Goal: Book appointment/travel/reservation

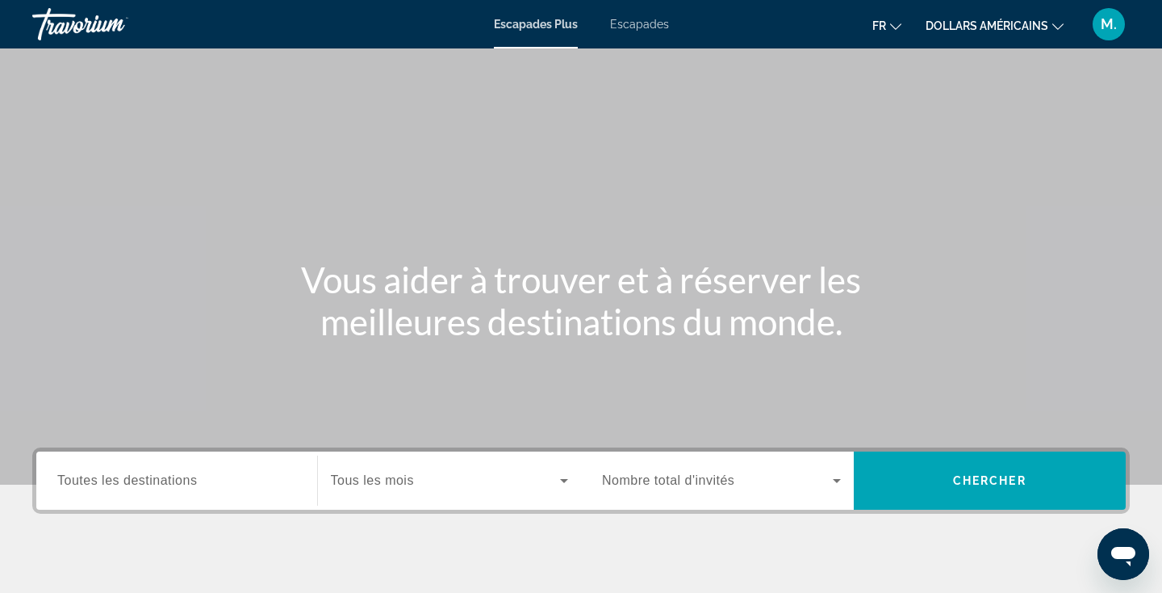
click at [376, 495] on div "Widget de recherche" at bounding box center [450, 480] width 238 height 45
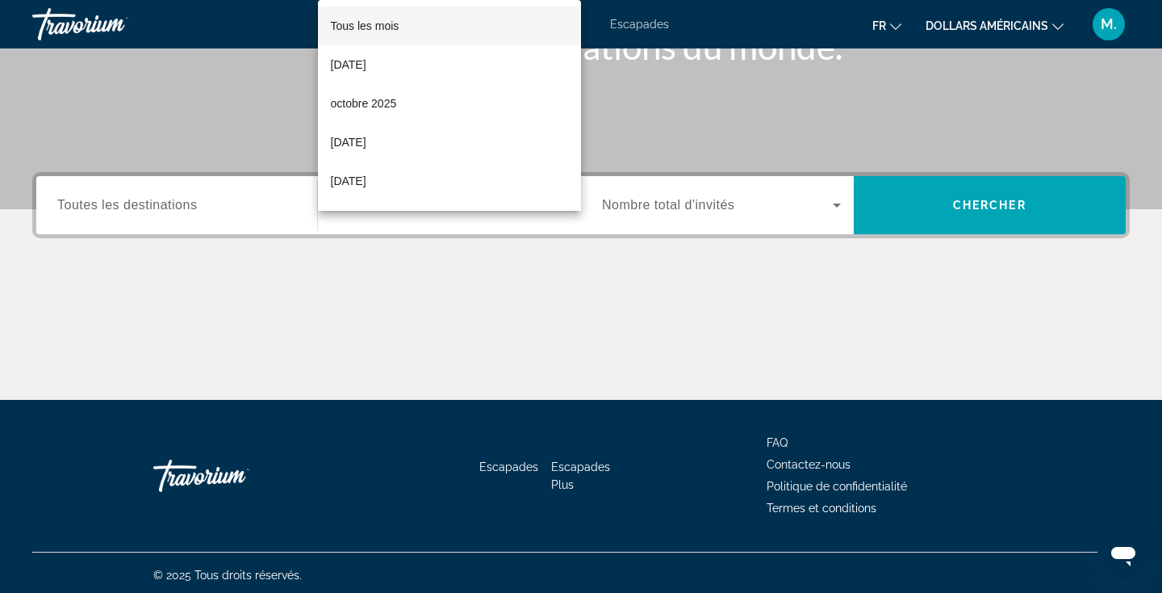
scroll to position [280, 0]
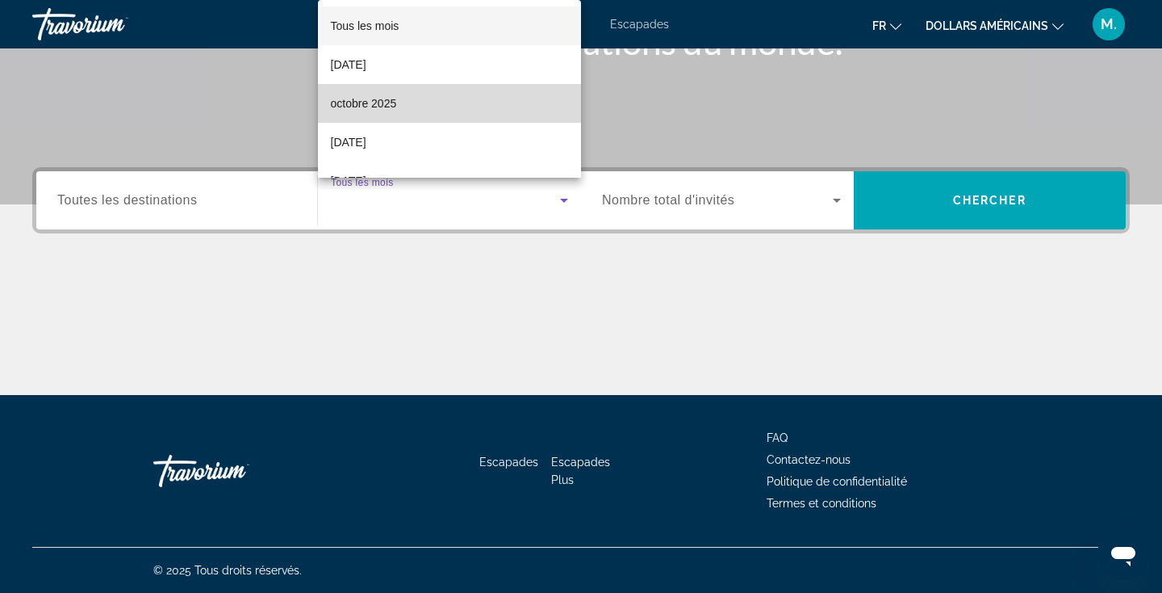
click at [407, 111] on mat-option "octobre 2025" at bounding box center [450, 103] width 264 height 39
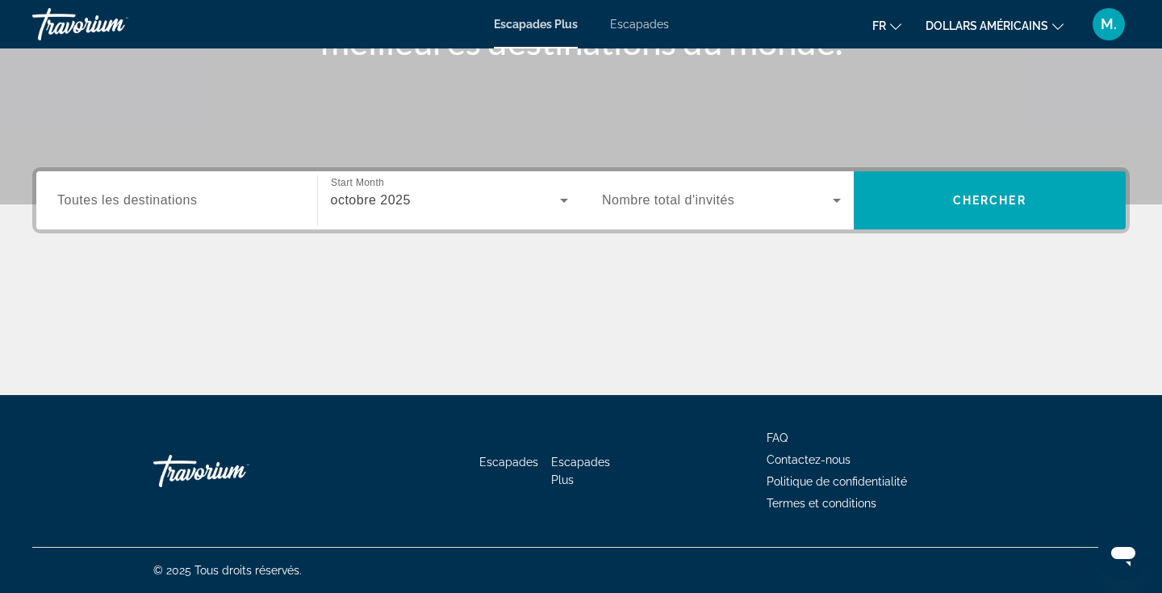
click at [699, 196] on span "Nombre total d'invités" at bounding box center [668, 200] width 132 height 14
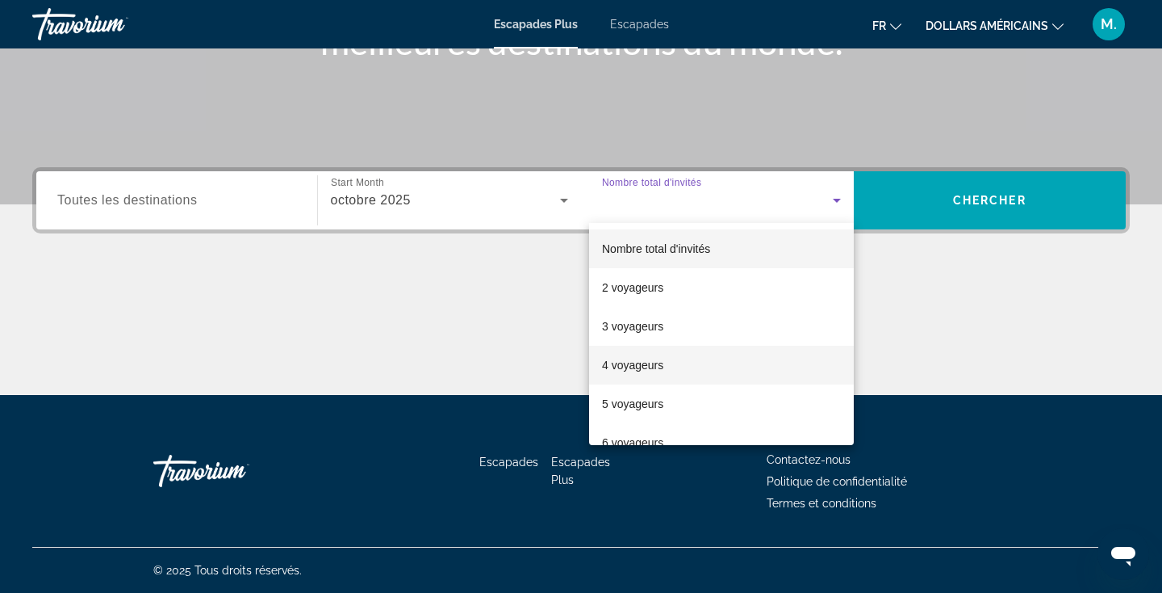
click at [655, 350] on mat-option "4 voyageurs" at bounding box center [721, 365] width 265 height 39
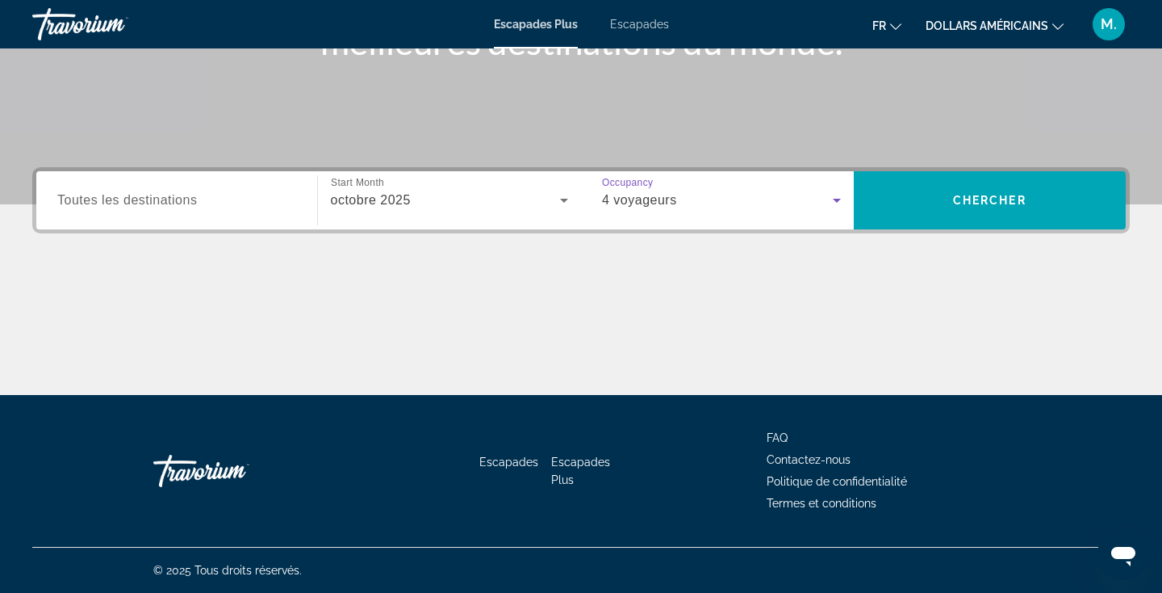
click at [231, 199] on input "Destination Toutes les destinations" at bounding box center [176, 200] width 239 height 19
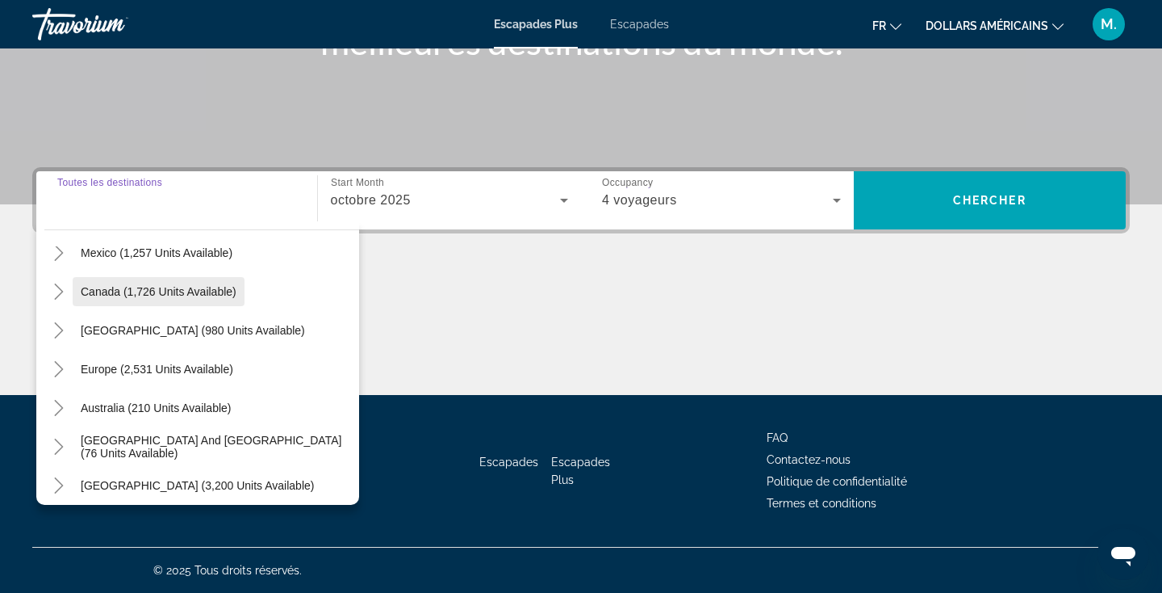
scroll to position [102, 0]
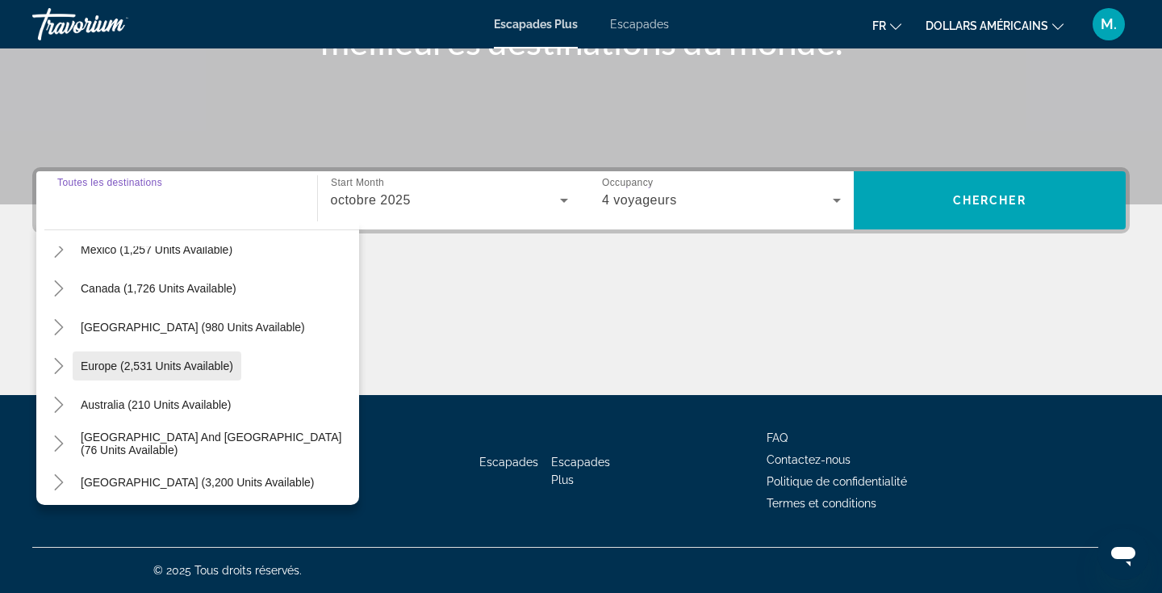
click at [167, 363] on span "Europe (2,531 units available)" at bounding box center [157, 365] width 153 height 13
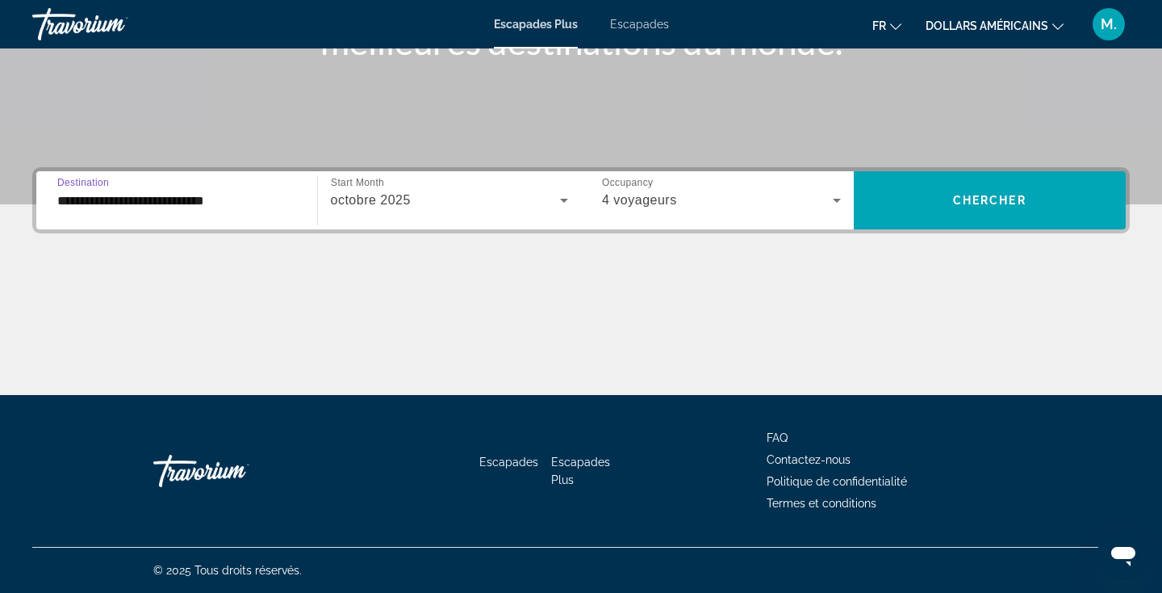
click at [288, 204] on input "**********" at bounding box center [176, 200] width 239 height 19
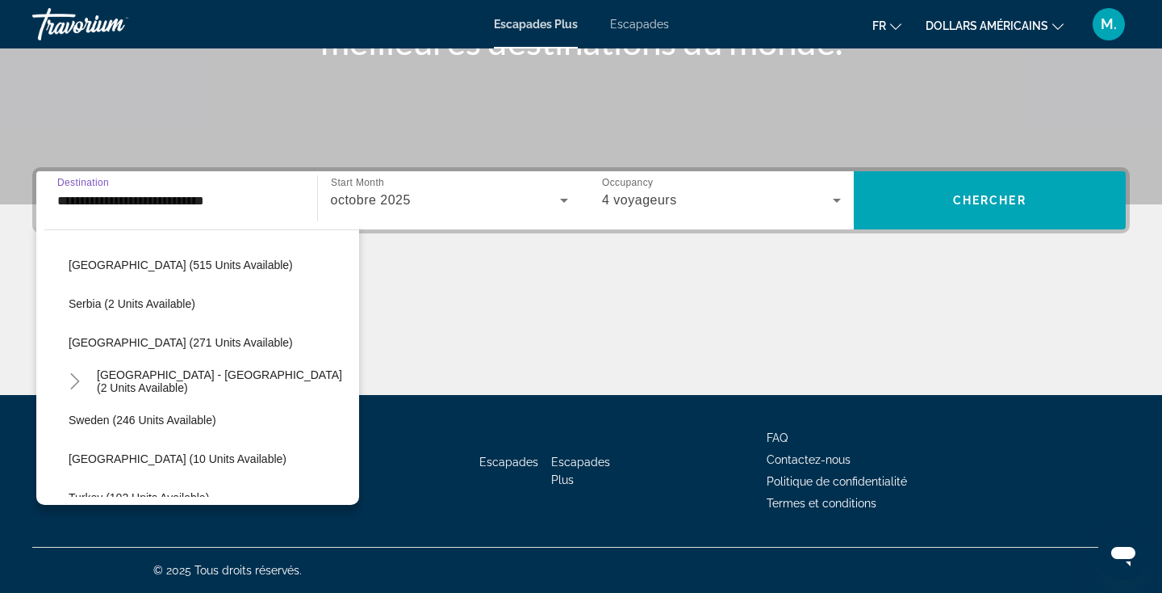
scroll to position [628, 0]
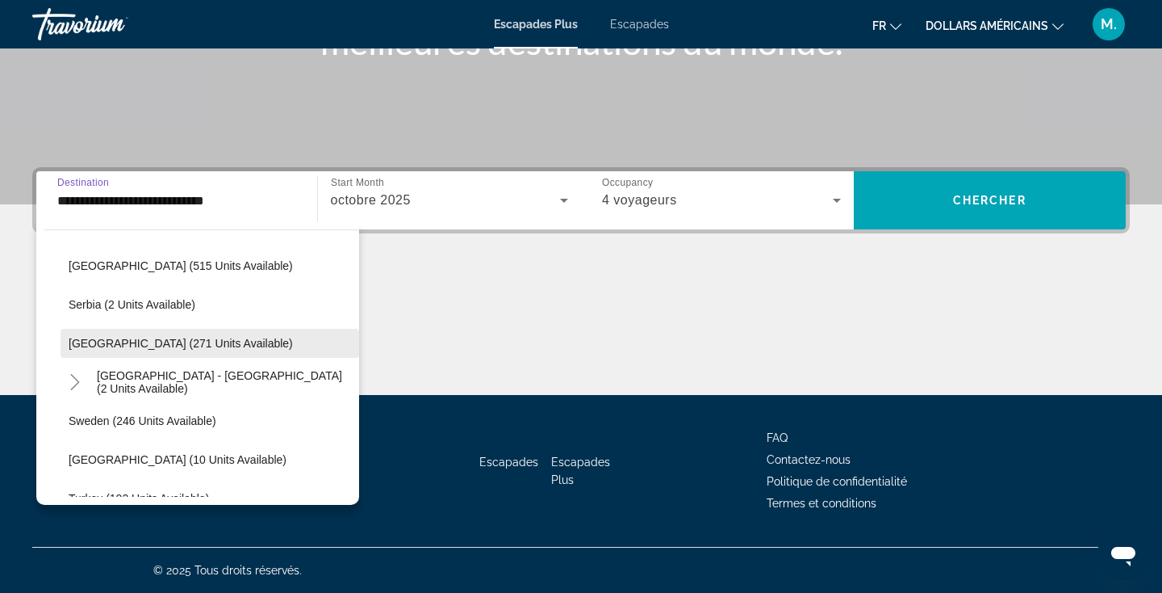
click at [175, 340] on span "[GEOGRAPHIC_DATA] (271 units available)" at bounding box center [181, 343] width 224 height 13
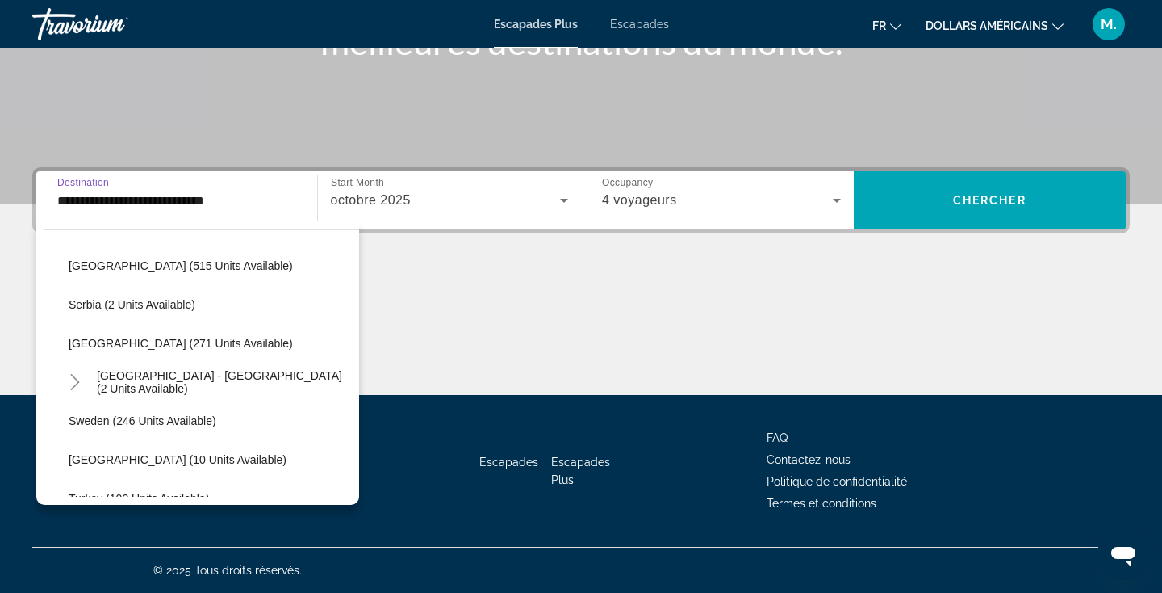
type input "**********"
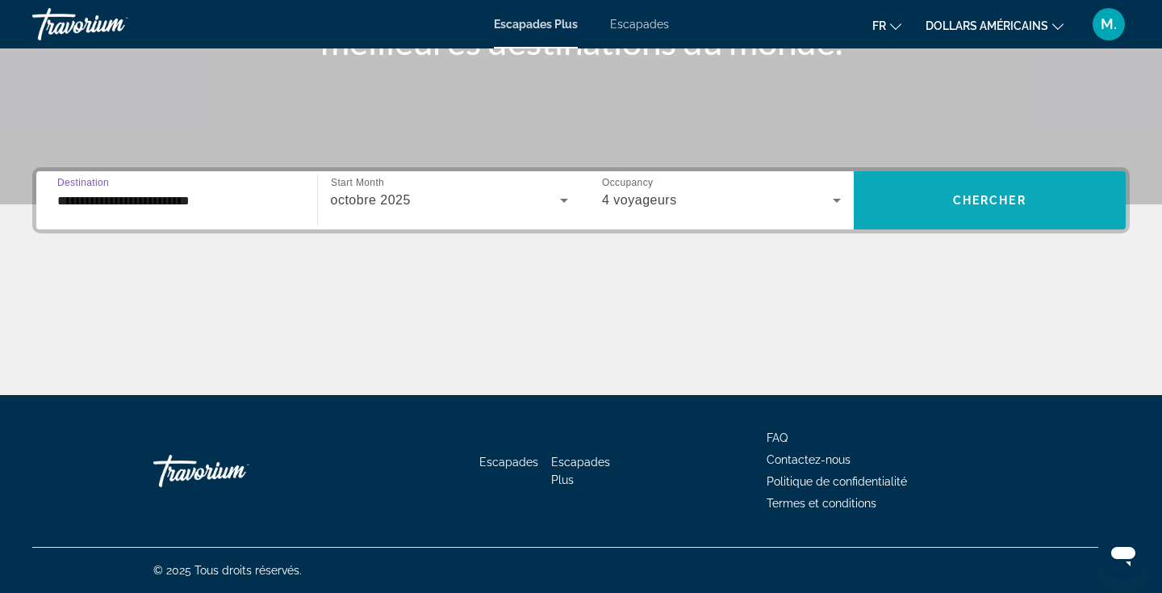
click at [928, 207] on span "Widget de recherche" at bounding box center [990, 200] width 273 height 39
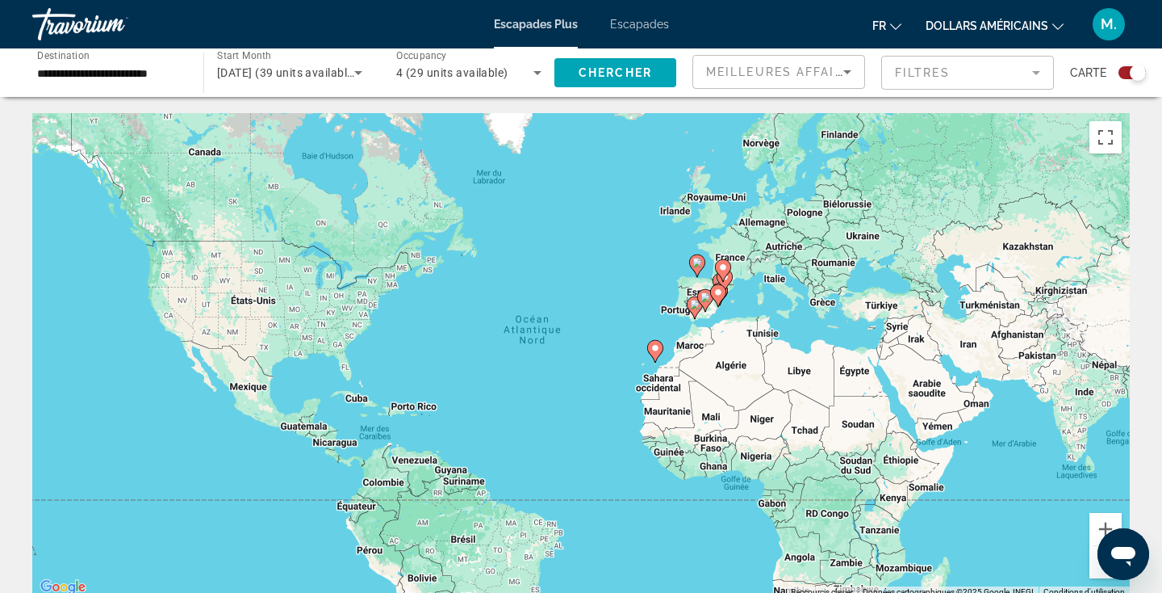
click at [704, 307] on icon "Contenu principal" at bounding box center [705, 300] width 15 height 21
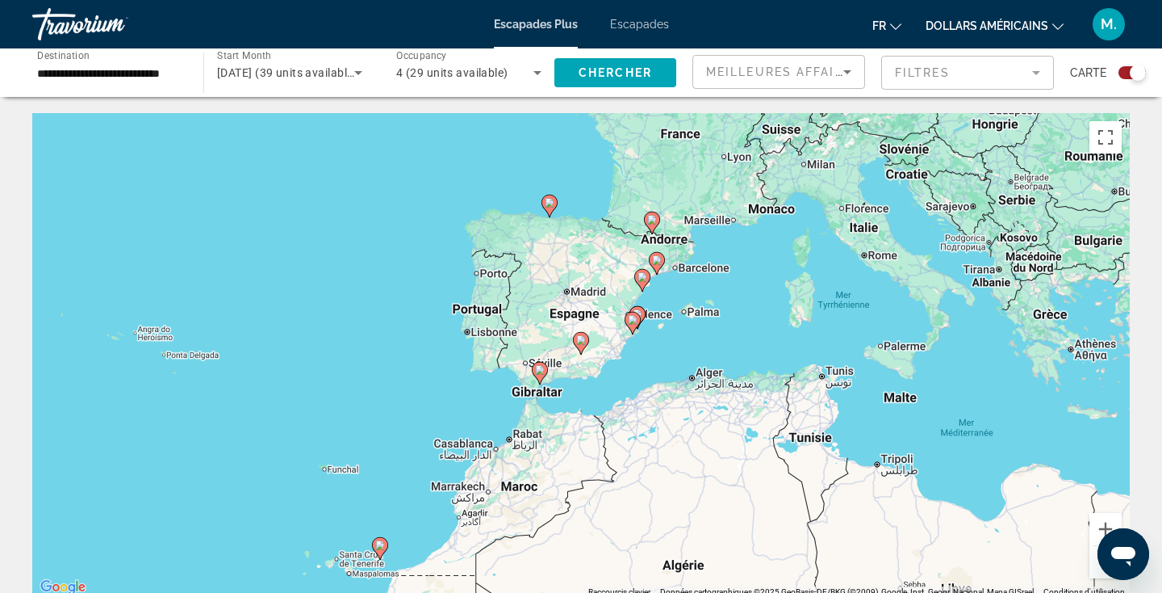
click at [637, 285] on gmp-advanced-marker "Contenu principal" at bounding box center [642, 280] width 16 height 24
type input "**********"
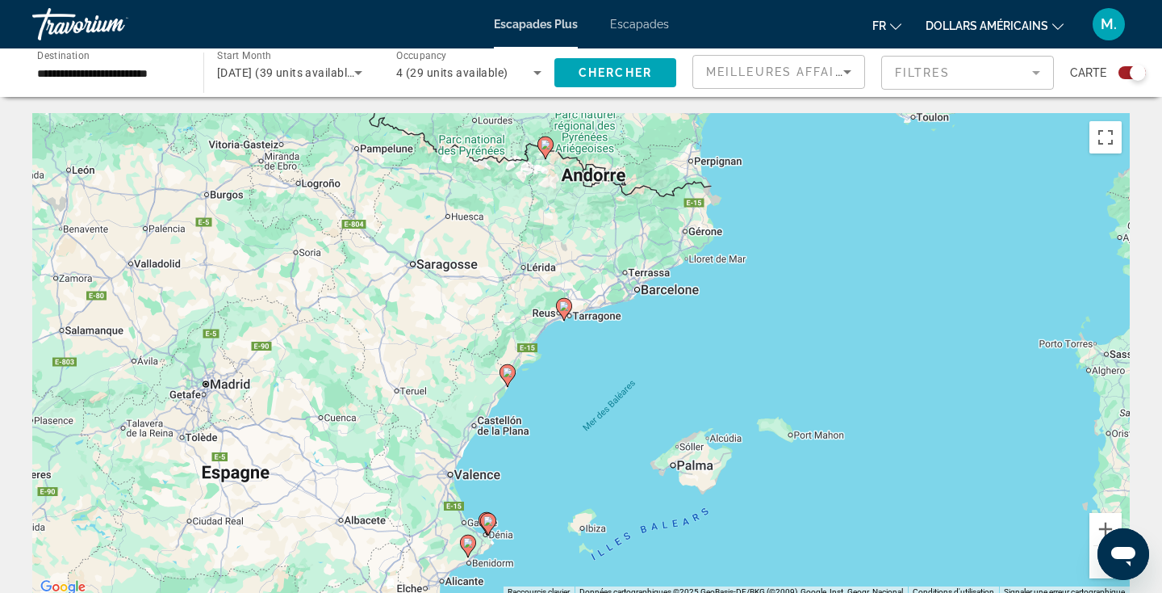
drag, startPoint x: 735, startPoint y: 243, endPoint x: 651, endPoint y: 282, distance: 93.2
click at [651, 282] on div "Pour activer le glissement avec le clavier, appuyez sur Alt+Entrée. Une fois ce…" at bounding box center [581, 355] width 1098 height 484
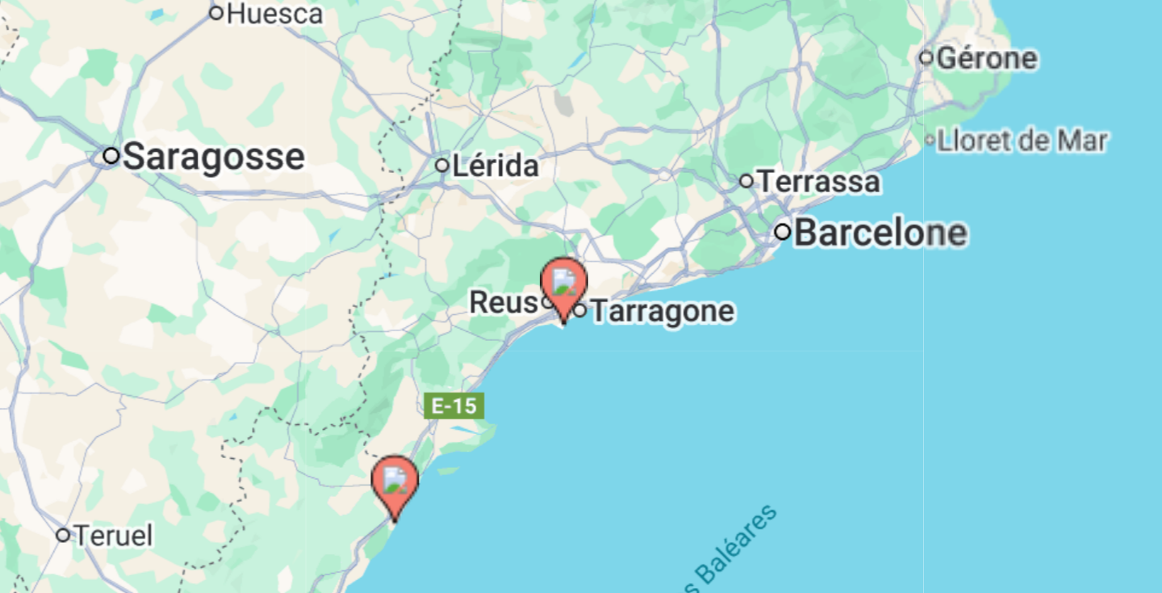
click at [556, 316] on icon "Contenu principal" at bounding box center [556, 314] width 15 height 21
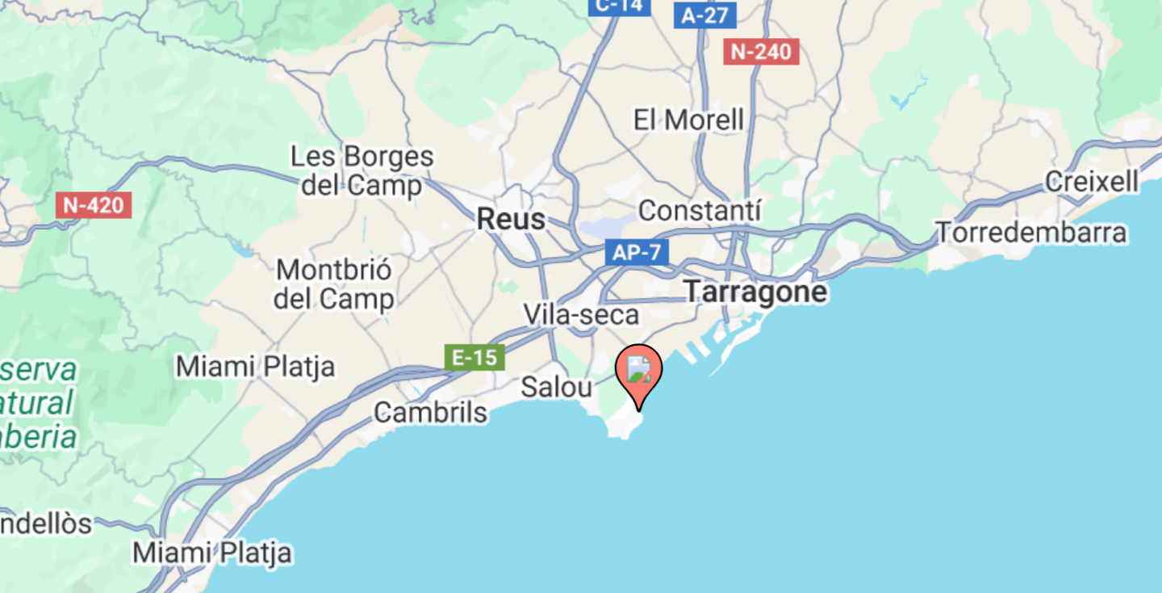
click at [578, 341] on image "Contenu principal" at bounding box center [581, 340] width 10 height 10
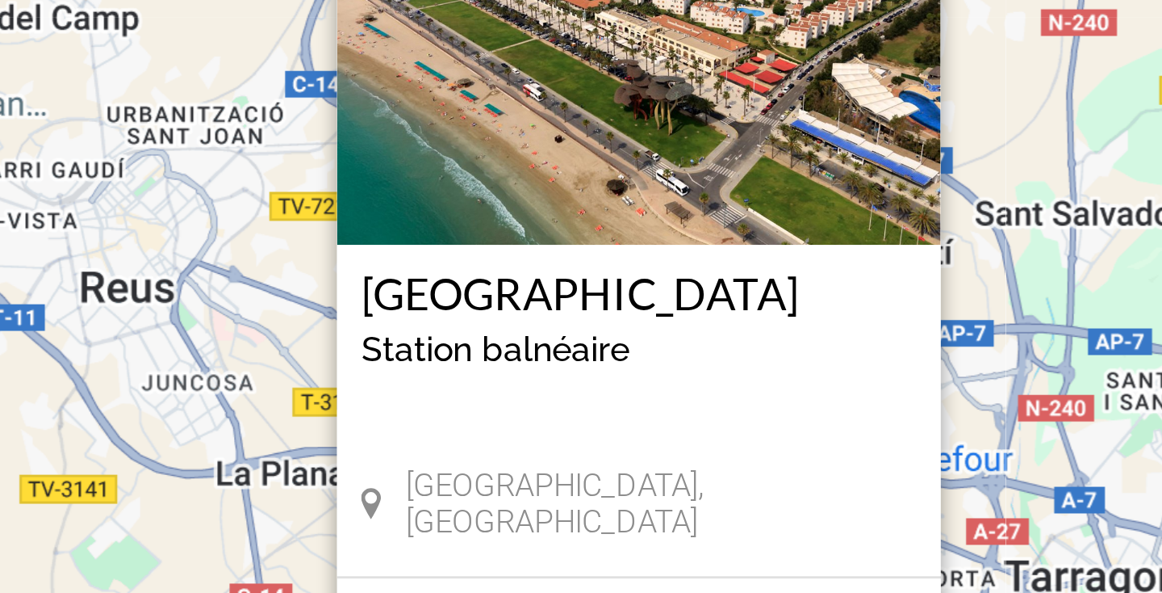
click at [576, 245] on img "Contenu principal" at bounding box center [581, 217] width 202 height 161
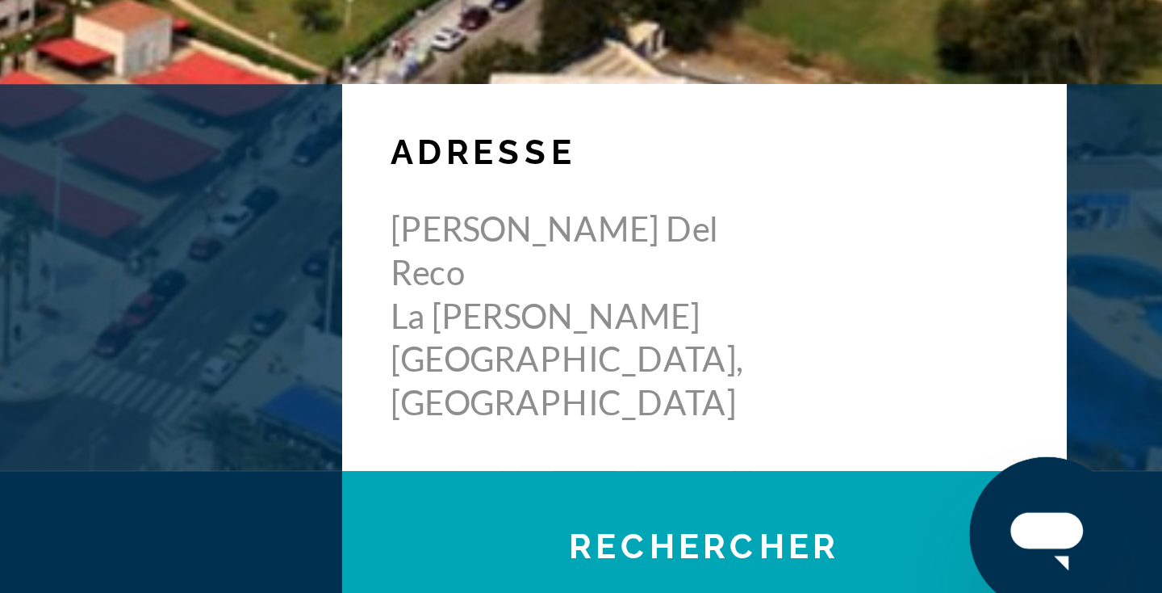
scroll to position [65, 0]
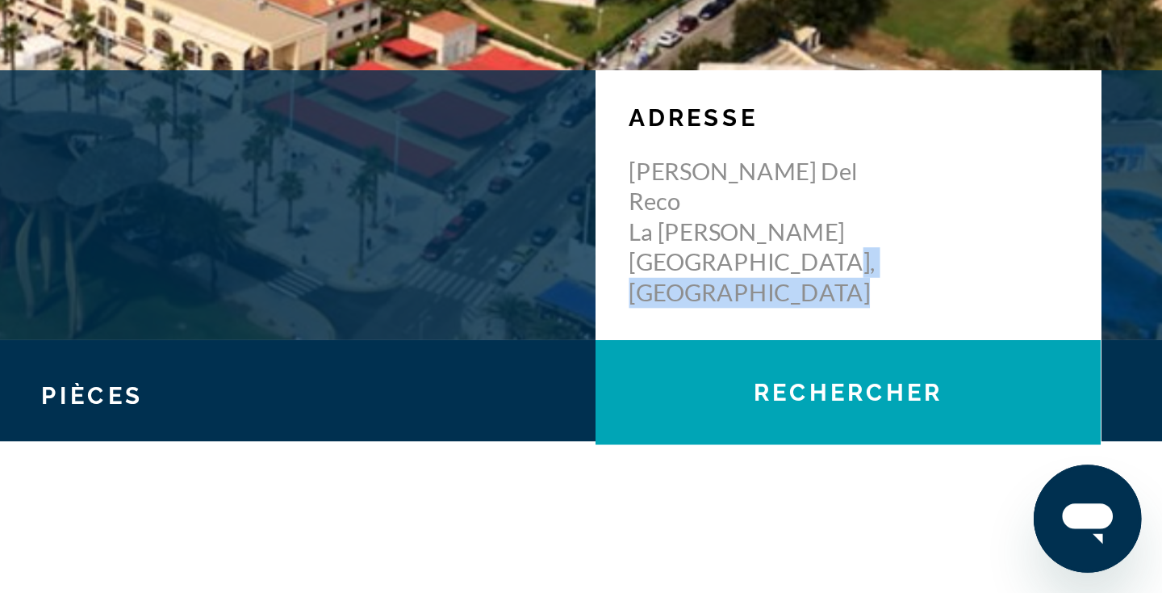
drag, startPoint x: 903, startPoint y: 449, endPoint x: 876, endPoint y: 484, distance: 44.9
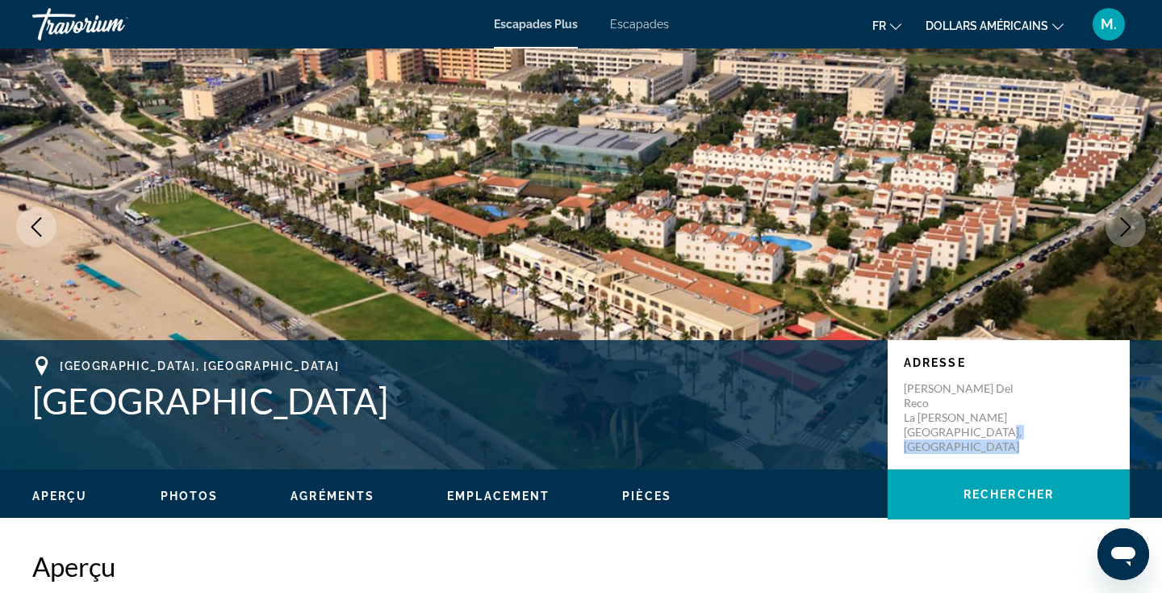
scroll to position [0, 0]
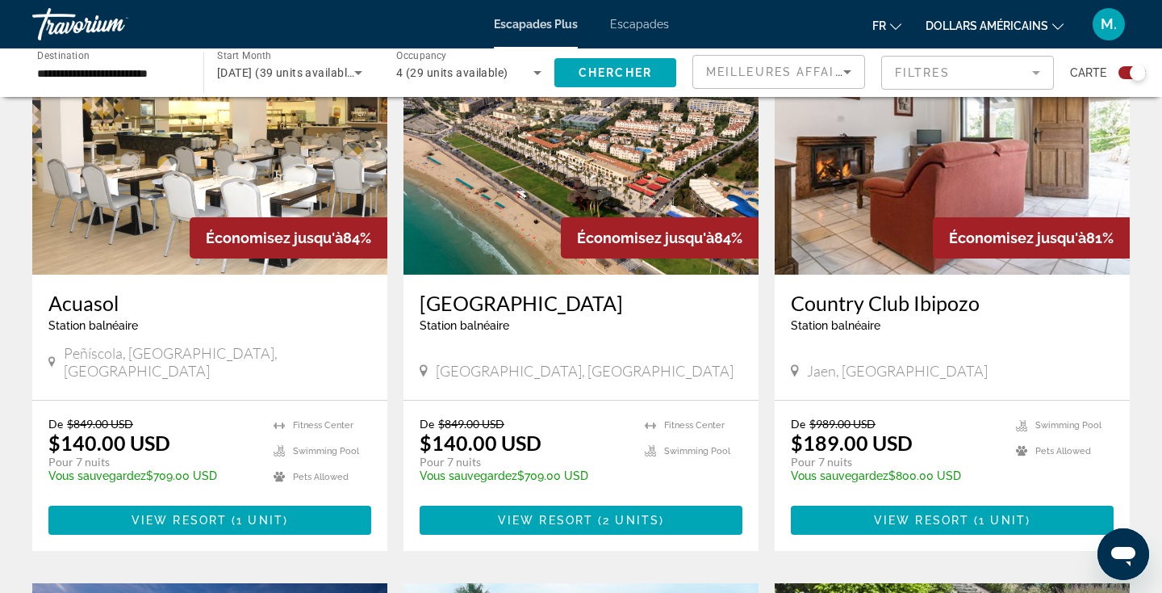
scroll to position [648, 0]
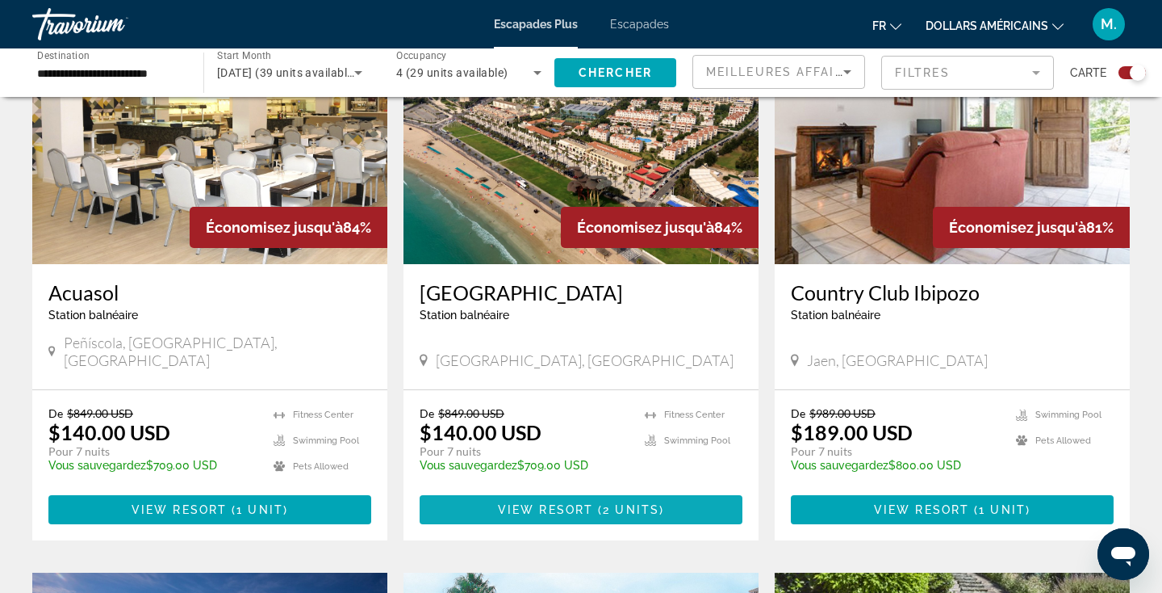
click at [601, 490] on span "Contenu principal" at bounding box center [581, 509] width 323 height 39
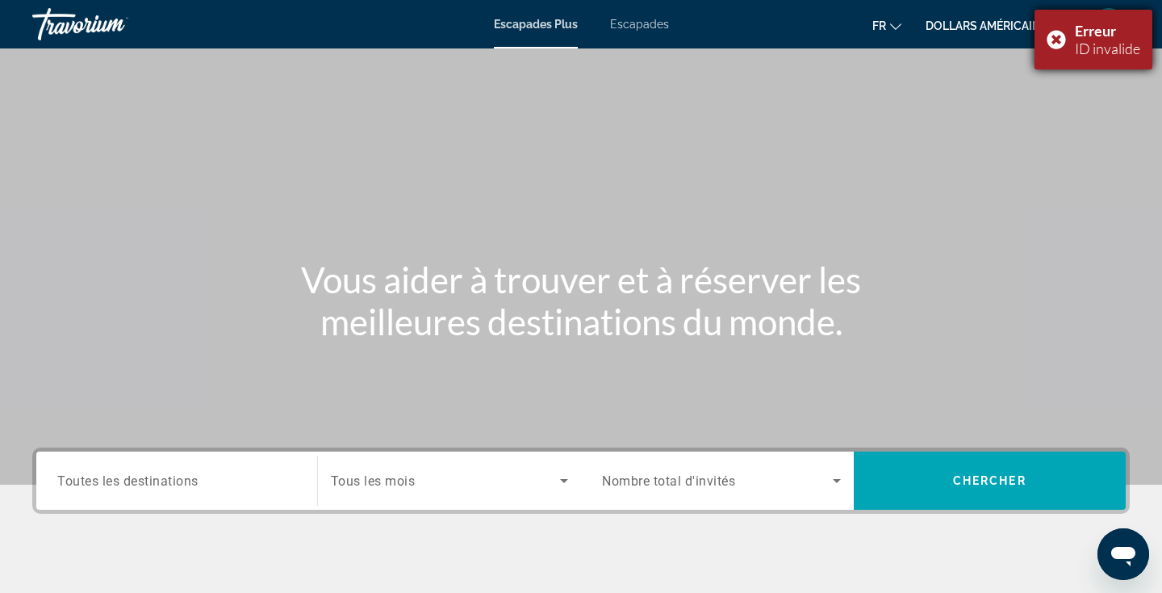
click at [1057, 39] on div "Erreur ID invalide" at bounding box center [1094, 40] width 118 height 60
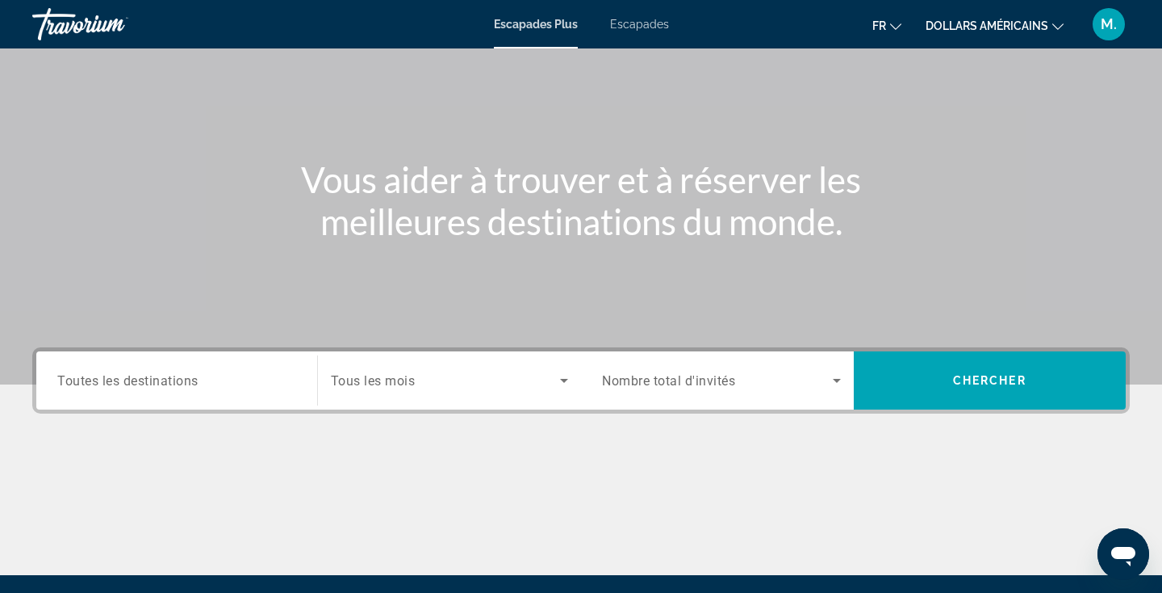
scroll to position [280, 0]
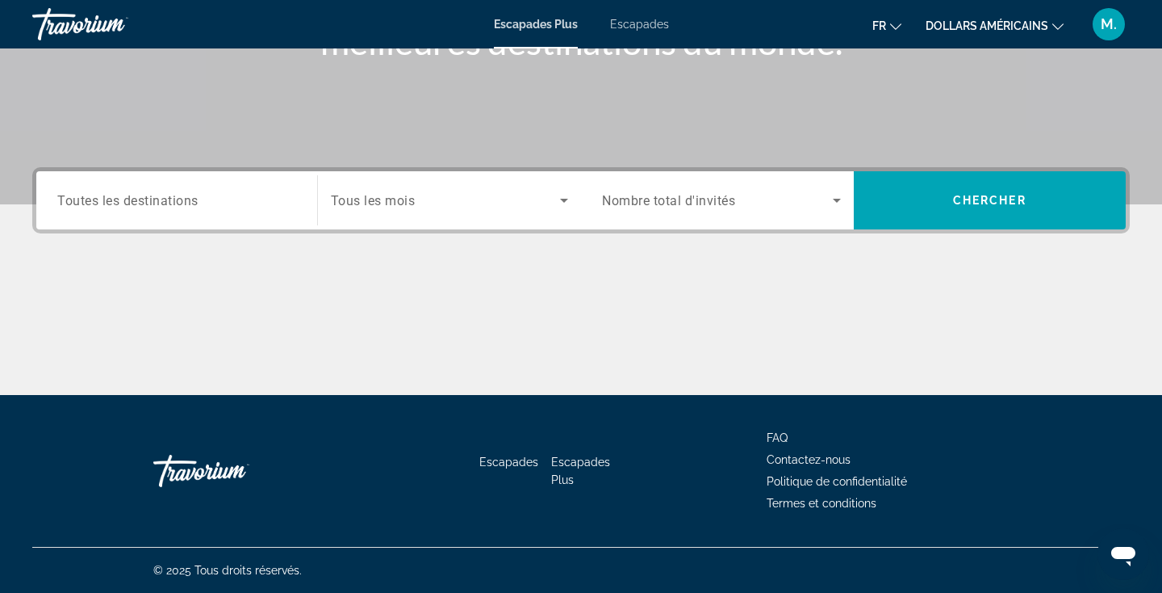
click at [502, 382] on div "Contenu principal" at bounding box center [581, 334] width 1098 height 121
click at [503, 404] on div "Escapades Escapades Plus FAQ Contactez-nous Politique de confidentialité Termes…" at bounding box center [581, 471] width 1098 height 152
